Goal: Find specific page/section: Find specific page/section

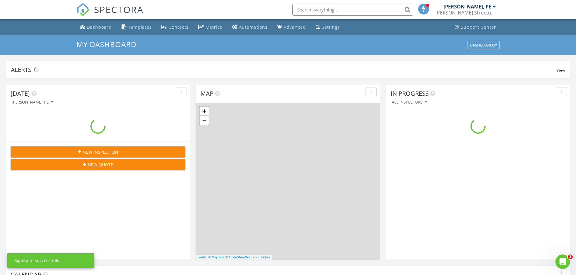
scroll to position [559, 585]
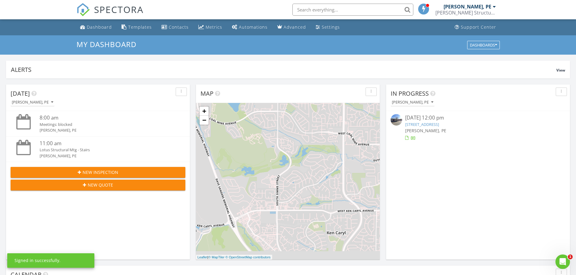
click at [327, 9] on input "text" at bounding box center [352, 10] width 121 height 12
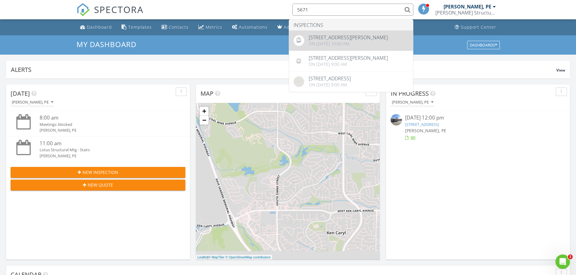
type input "5671"
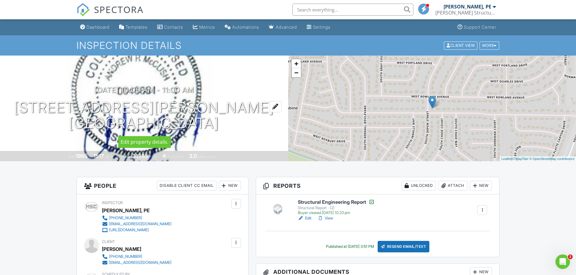
click at [71, 106] on h1 "5671 W Rowland Pl Littleton, CO 80128" at bounding box center [144, 116] width 260 height 32
